Goal: Submit feedback/report problem: Submit feedback/report problem

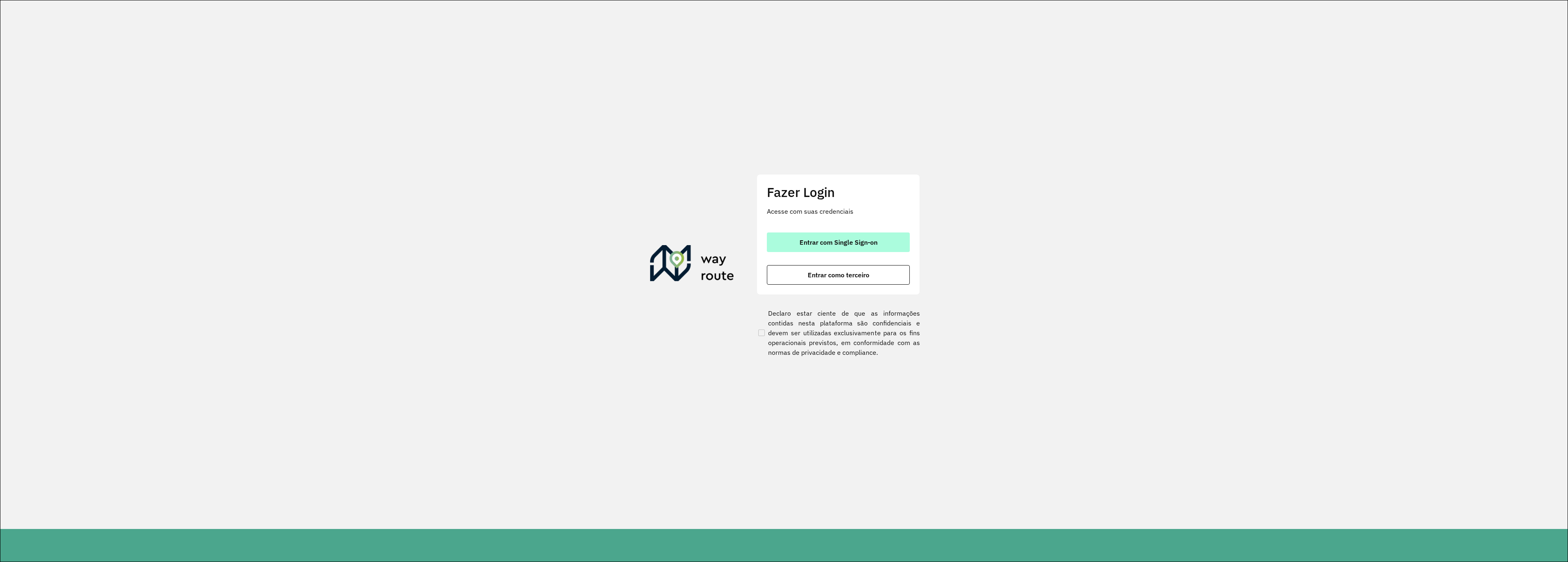
click at [841, 242] on span "Entrar com Single Sign-on" at bounding box center [838, 242] width 78 height 7
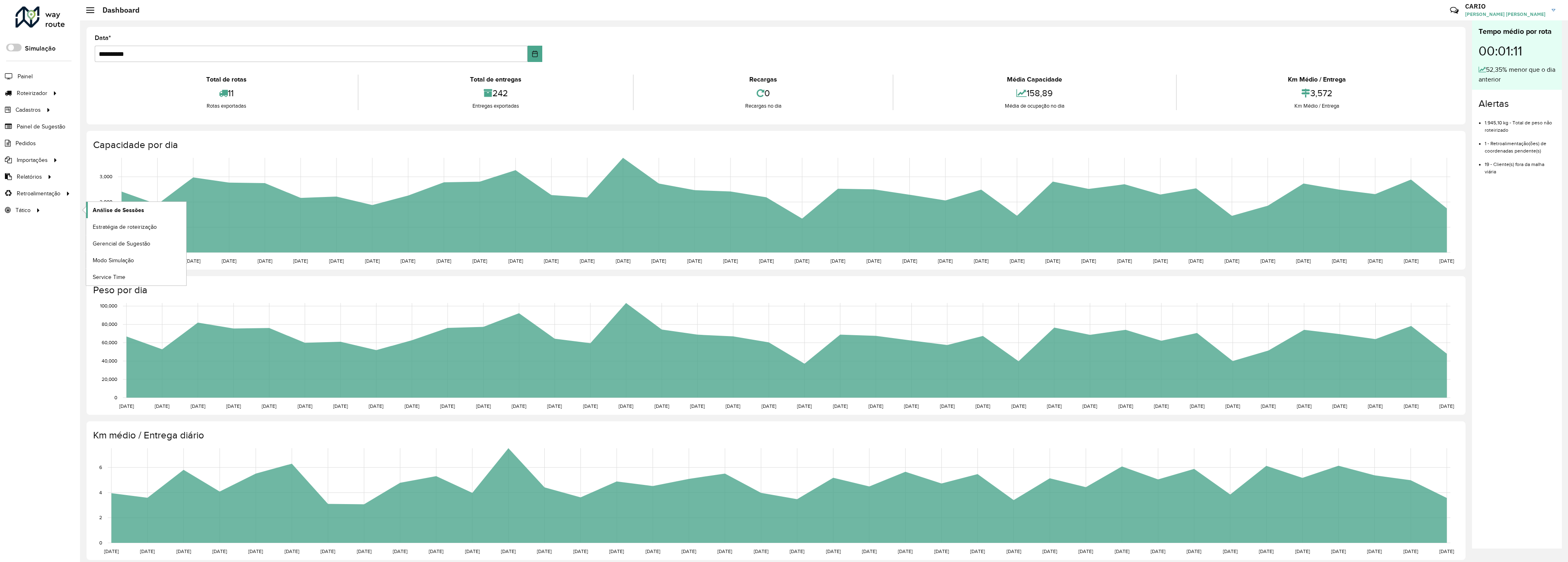
click at [117, 212] on span "Análise de Sessões" at bounding box center [118, 210] width 52 height 9
click at [59, 125] on span "Painel de Sugestão" at bounding box center [43, 127] width 51 height 9
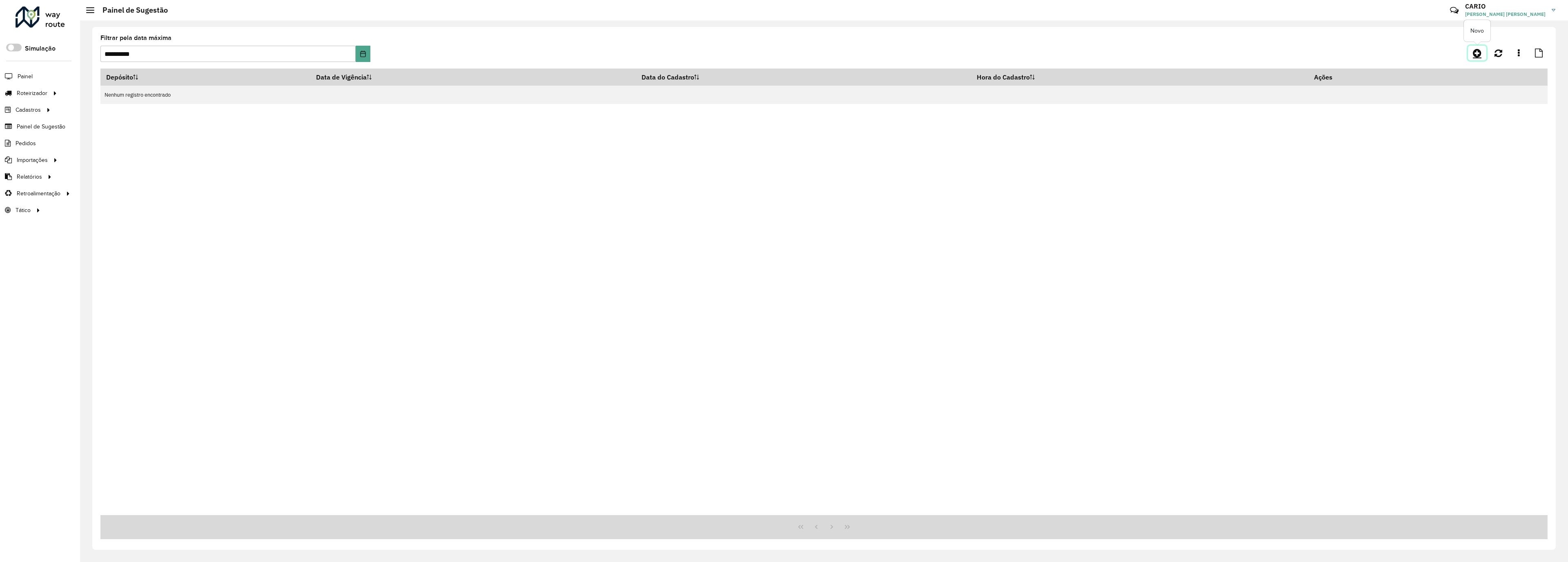
click at [1479, 52] on icon at bounding box center [1477, 53] width 9 height 10
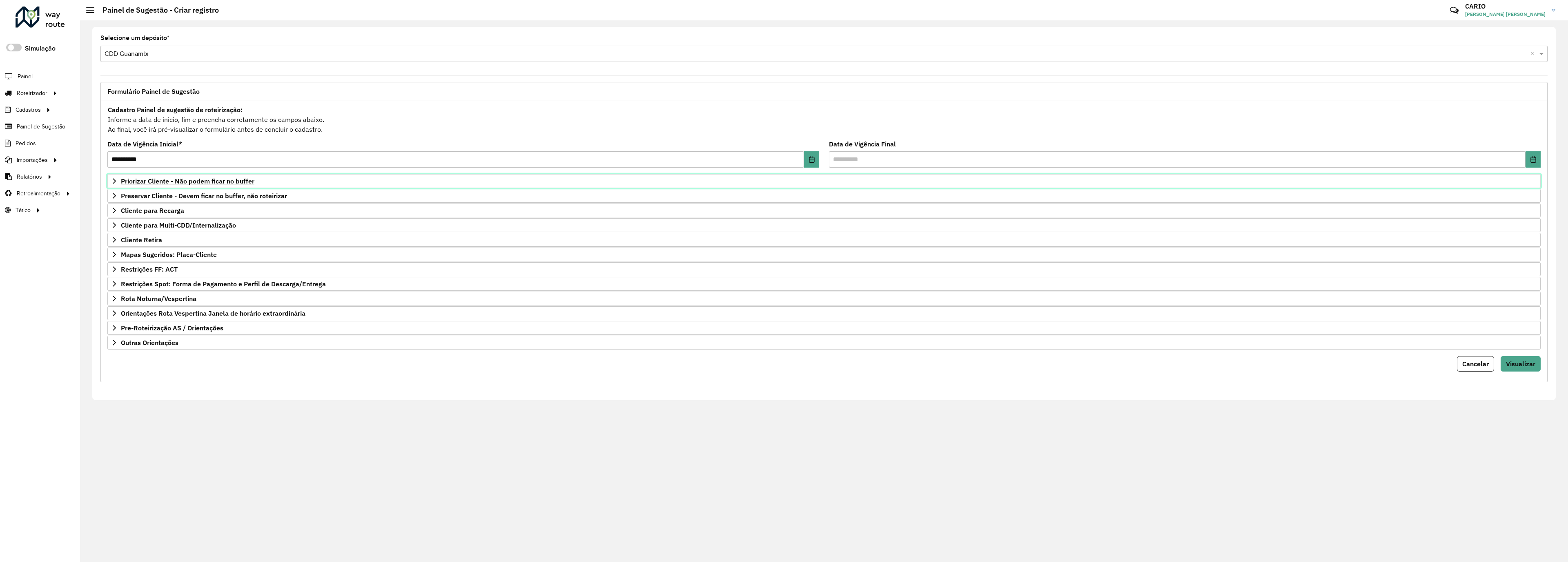
click at [183, 184] on span "Priorizar Cliente - Não podem ficar no buffer" at bounding box center [187, 181] width 133 height 7
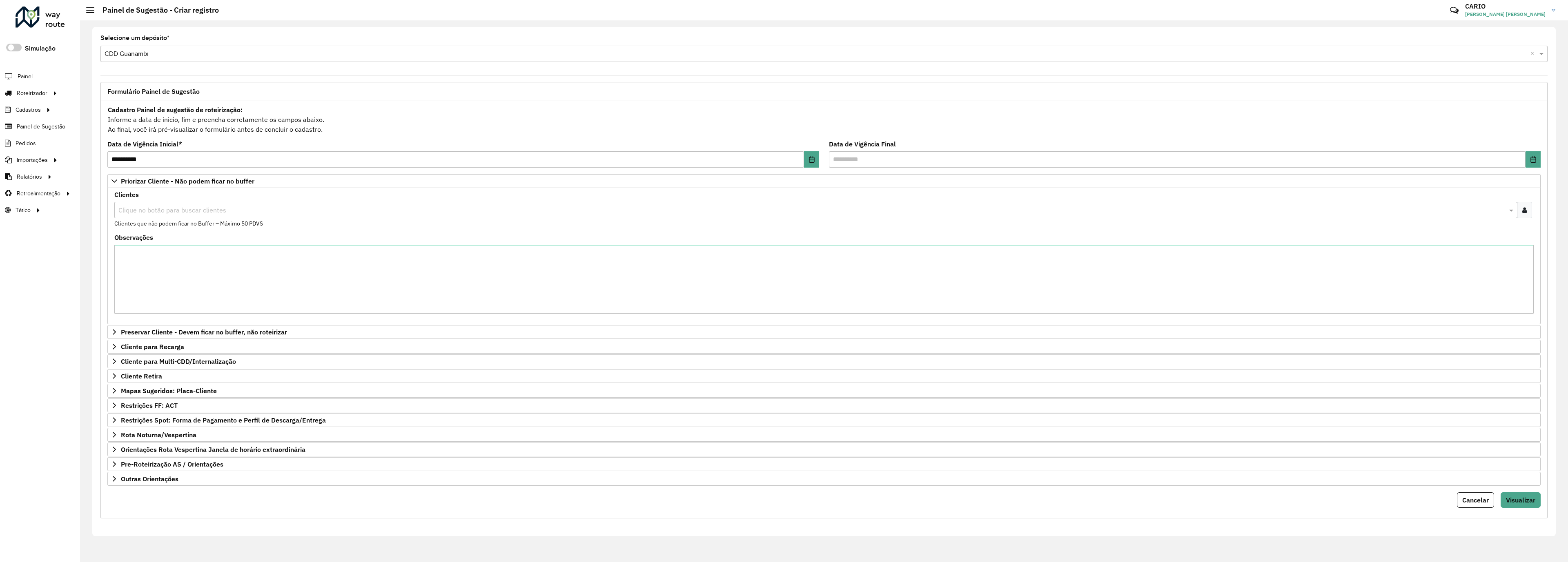
click at [233, 209] on input "text" at bounding box center [811, 210] width 1391 height 10
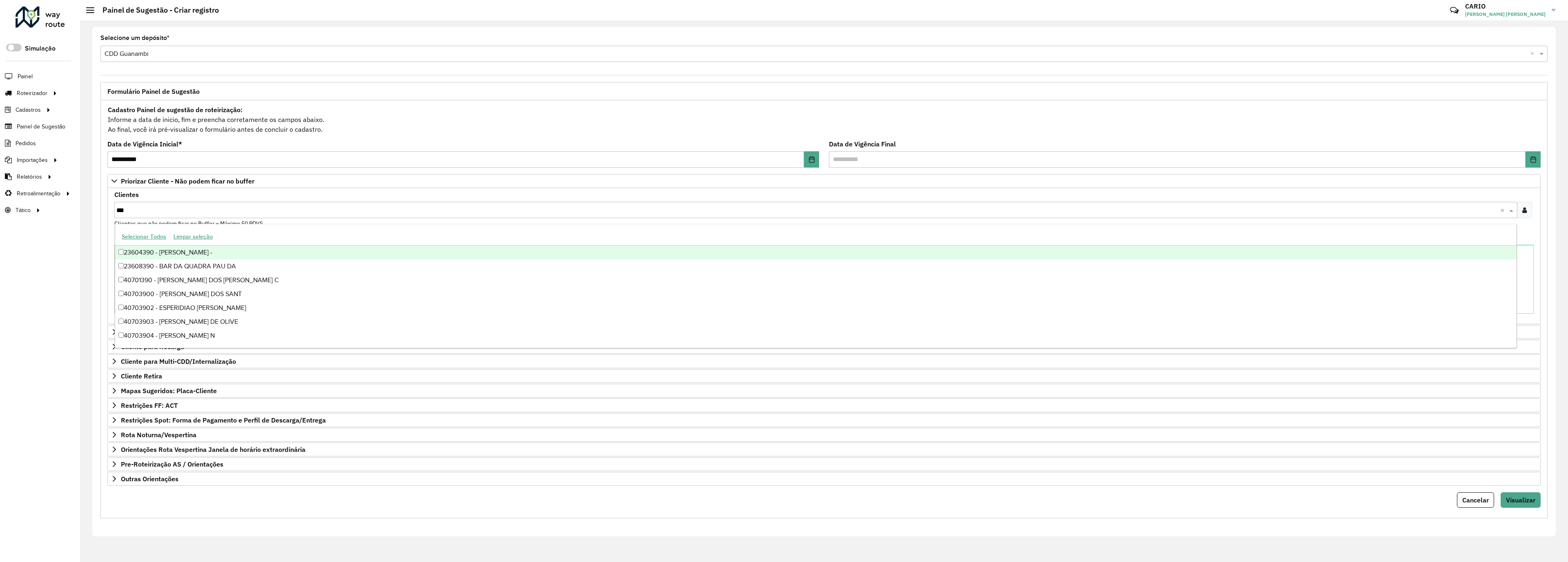
type input "****"
drag, startPoint x: 175, startPoint y: 250, endPoint x: 178, endPoint y: 243, distance: 7.6
click at [175, 250] on div "40703909 - VANDERLEY TEIXEIRA D" at bounding box center [816, 252] width 1401 height 14
click at [193, 181] on span "Priorizar Cliente - Não podem ficar no buffer" at bounding box center [187, 181] width 133 height 7
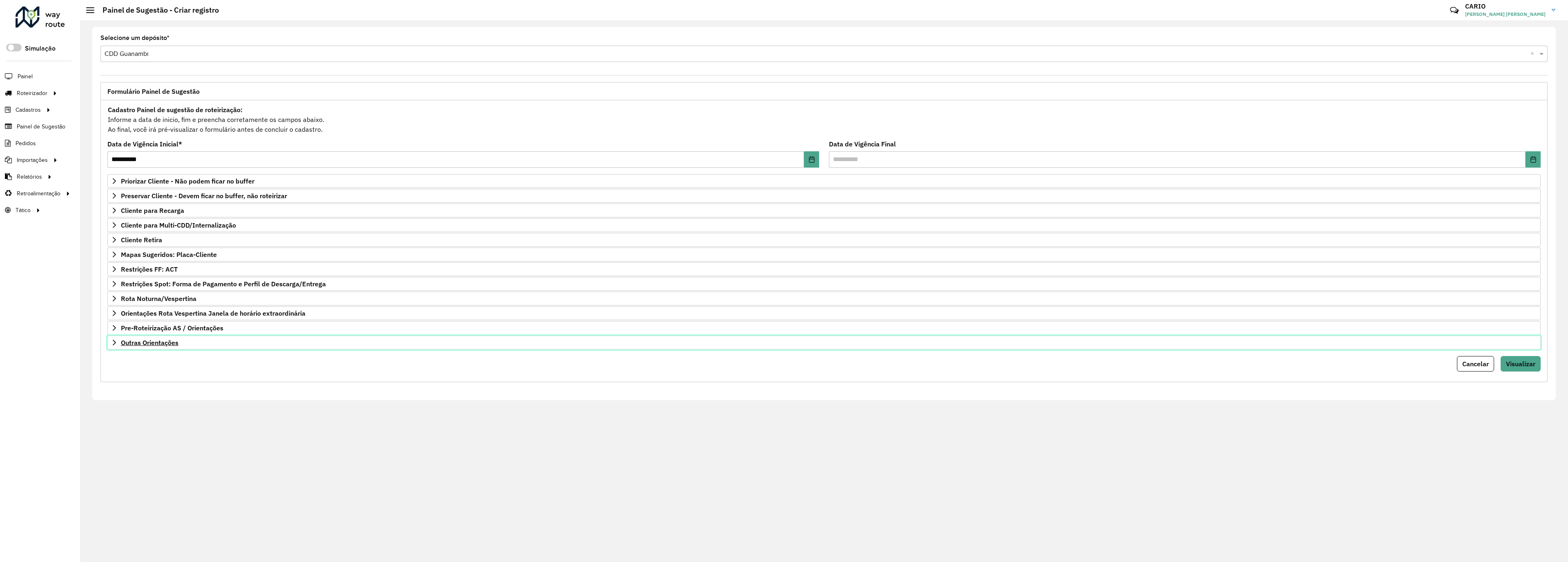
click at [189, 350] on link "Outras Orientações" at bounding box center [824, 342] width 1433 height 14
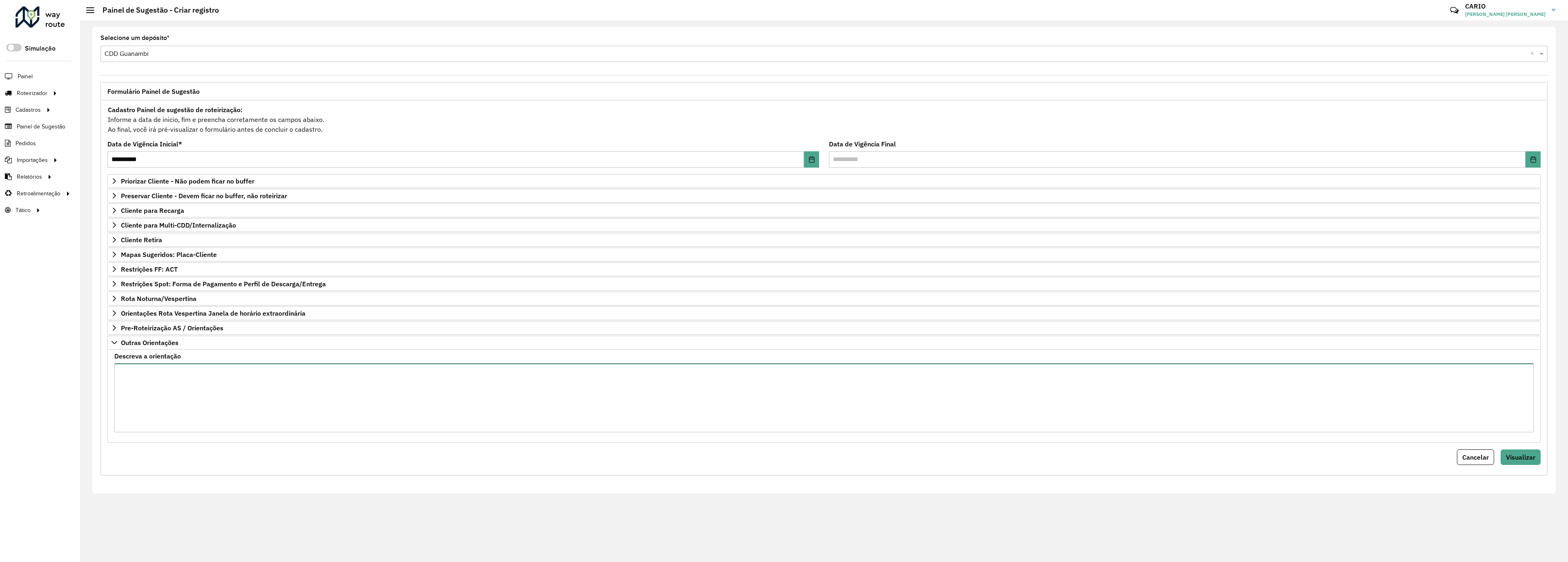
click at [192, 383] on textarea "Descreva a orientação" at bounding box center [824, 398] width 1419 height 69
type textarea "**********"
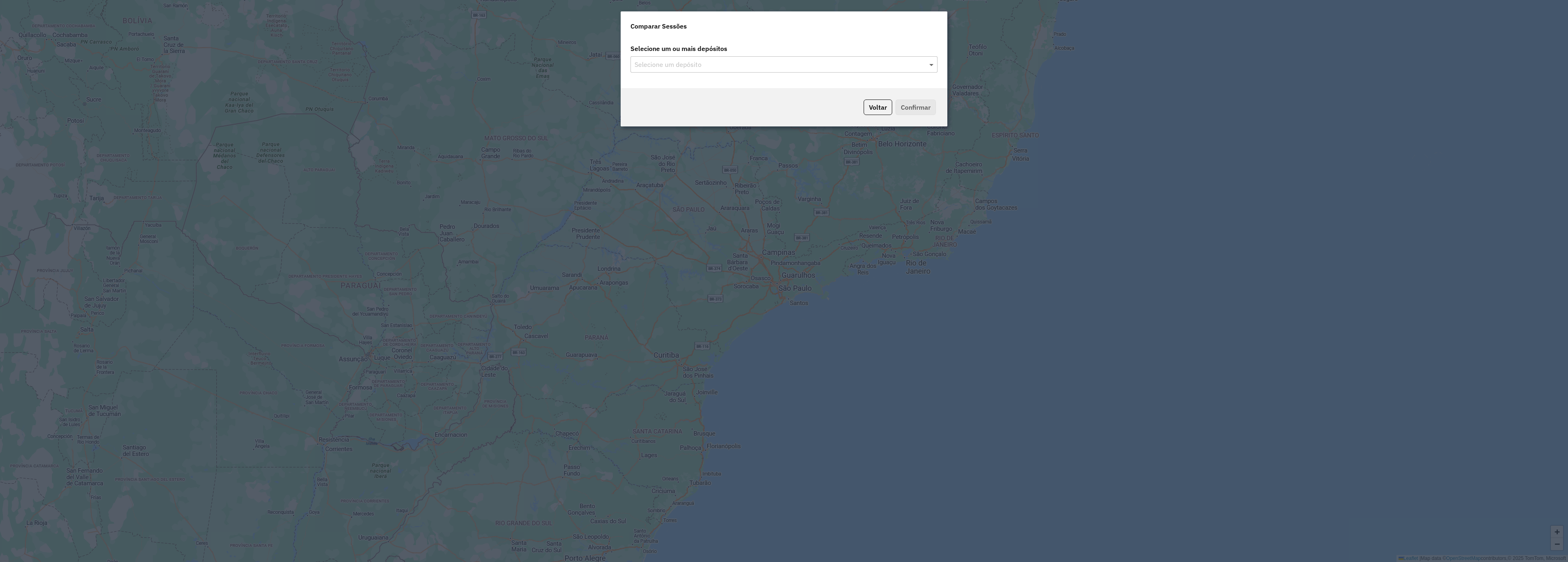
click at [933, 65] on span at bounding box center [932, 64] width 10 height 10
click at [931, 63] on span at bounding box center [932, 64] width 10 height 10
click at [788, 85] on div "CDD Guanambi" at bounding box center [783, 88] width 306 height 14
click at [921, 111] on button "Confirmar" at bounding box center [915, 107] width 40 height 15
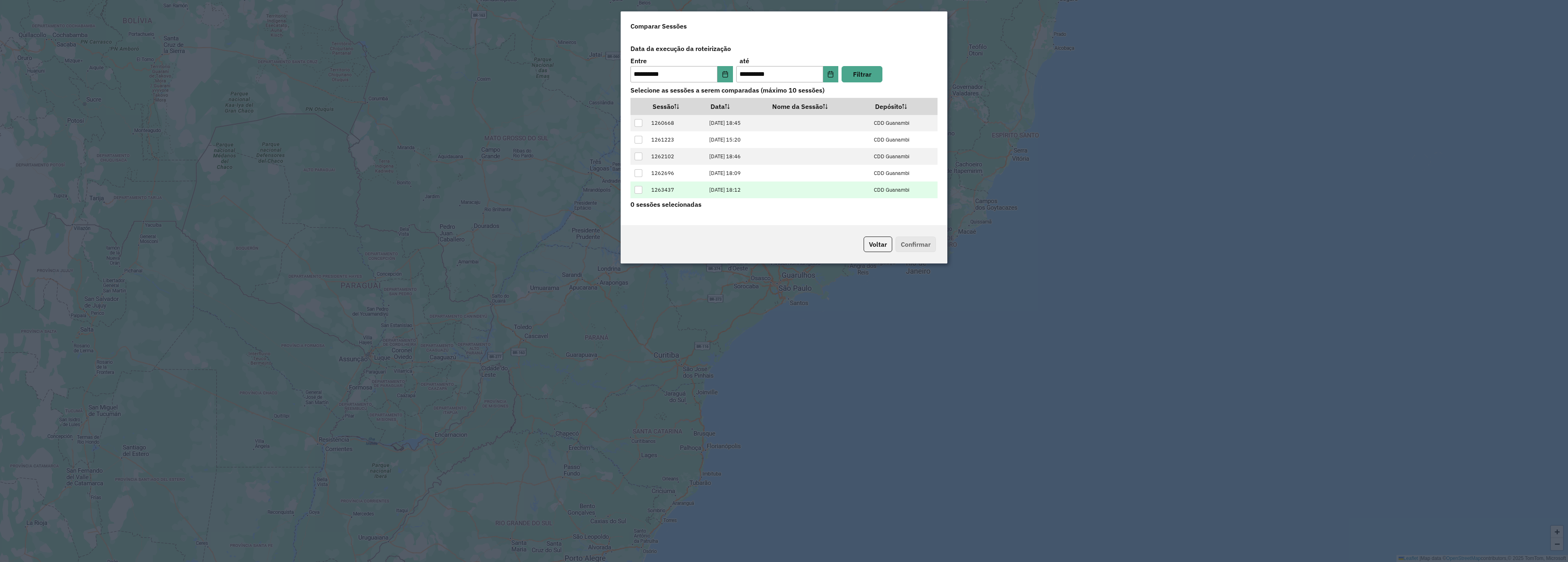
scroll to position [33, 0]
click at [640, 188] on div at bounding box center [638, 191] width 8 height 8
click at [906, 240] on button "Confirmar" at bounding box center [915, 244] width 40 height 15
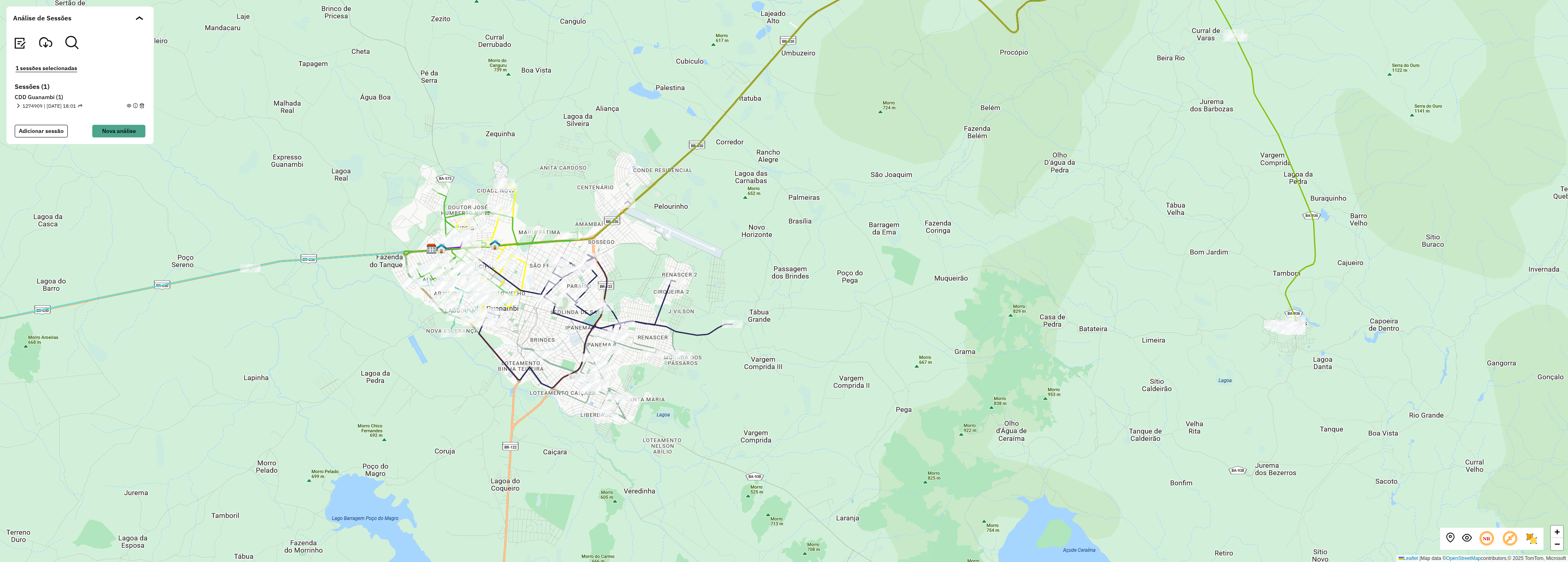
drag, startPoint x: 704, startPoint y: 285, endPoint x: 762, endPoint y: 280, distance: 58.2
click at [761, 280] on div "+ − Leaflet | Map data © OpenStreetMap contributors,© 2025 TomTom, Microsoft" at bounding box center [784, 281] width 1568 height 562
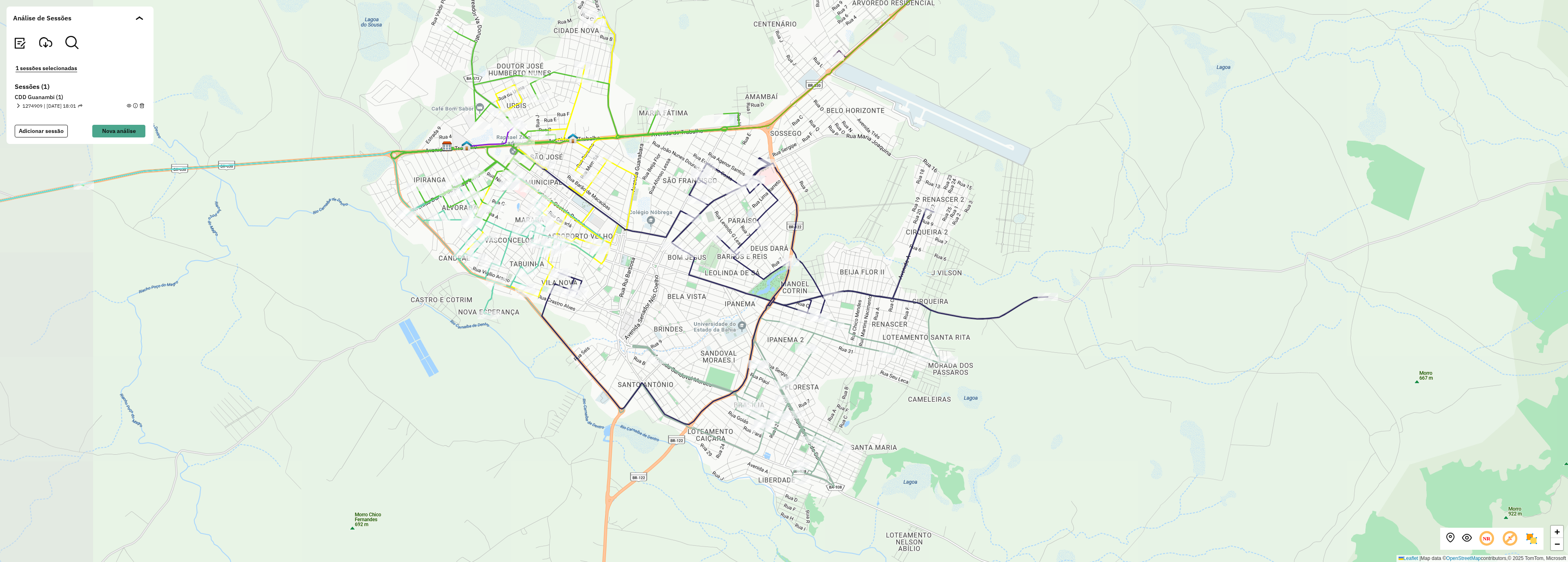
drag, startPoint x: 724, startPoint y: 288, endPoint x: 836, endPoint y: 206, distance: 138.8
click at [836, 206] on div "+ − Leaflet | Map data © OpenStreetMap contributors,© 2025 TomTom, Microsoft" at bounding box center [784, 281] width 1568 height 562
